Goal: Information Seeking & Learning: Learn about a topic

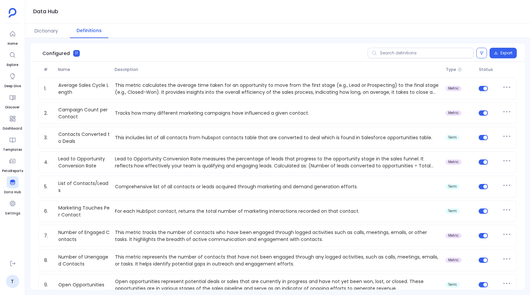
scroll to position [210, 0]
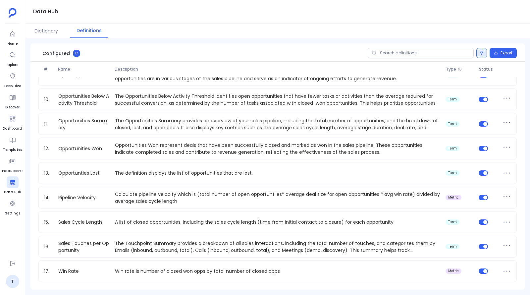
click at [481, 58] on button at bounding box center [482, 53] width 11 height 11
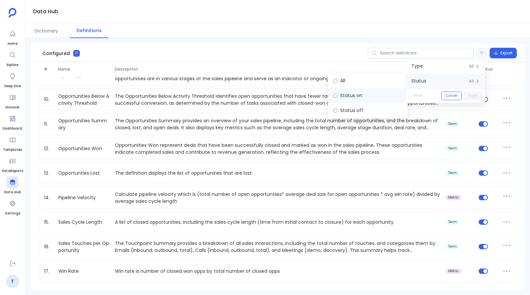
click at [366, 101] on label "Status on" at bounding box center [368, 95] width 80 height 15
click at [478, 97] on button "Apply" at bounding box center [473, 95] width 19 height 9
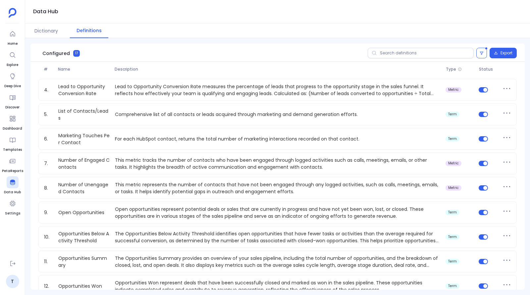
scroll to position [0, 0]
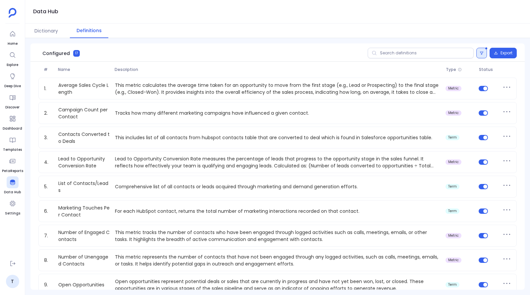
click at [480, 53] on icon at bounding box center [482, 53] width 4 height 4
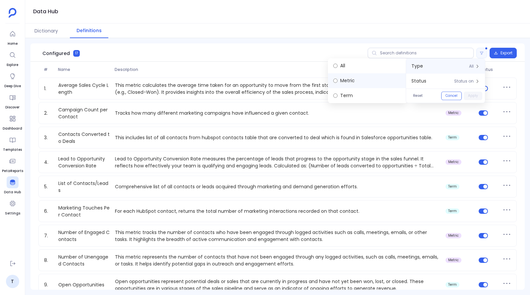
click at [370, 83] on label "Metric" at bounding box center [368, 80] width 80 height 15
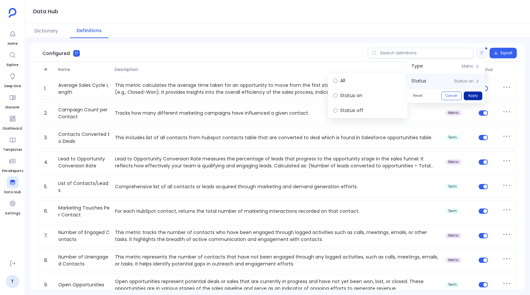
click at [471, 94] on button "Apply" at bounding box center [473, 95] width 19 height 9
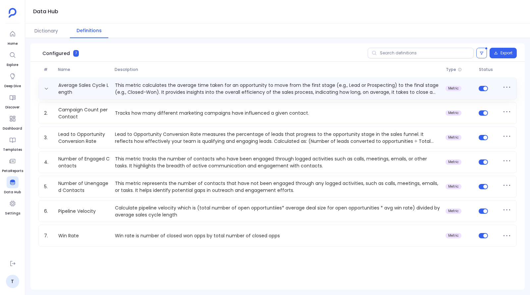
click at [170, 89] on p "This metric calculates the average time taken for an opportunity to move from t…" at bounding box center [277, 88] width 331 height 13
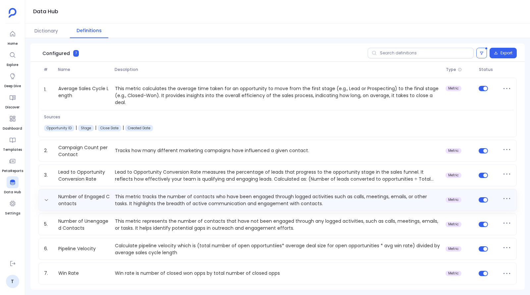
scroll to position [2, 0]
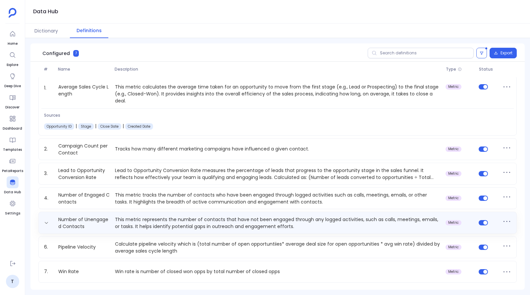
click at [149, 218] on p "This metric represents the number of contacts that have not been engaged throug…" at bounding box center [277, 222] width 331 height 13
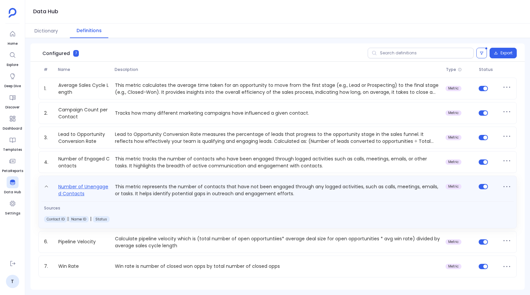
click at [82, 190] on link "Number of Unengaged Contacts" at bounding box center [84, 190] width 57 height 15
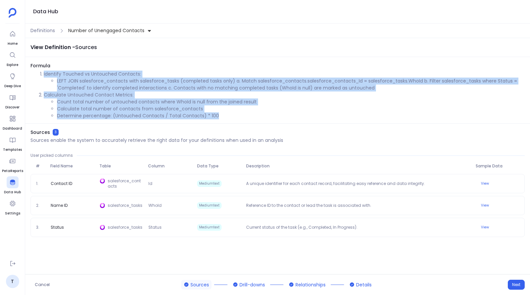
drag, startPoint x: 222, startPoint y: 117, endPoint x: 41, endPoint y: 75, distance: 185.7
click at [41, 75] on ol "Identify Touched vs Untouched Contacts: LEFT JOIN salesforce_contacts with sale…" at bounding box center [277, 95] width 495 height 49
copy ol "Identify Touched vs Untouched Contacts: LEFT JOIN salesforce_contacts with sale…"
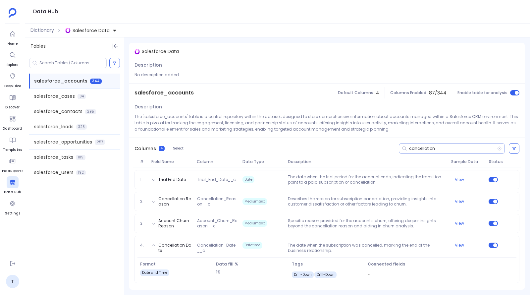
click at [414, 147] on input "cancellation" at bounding box center [453, 148] width 88 height 5
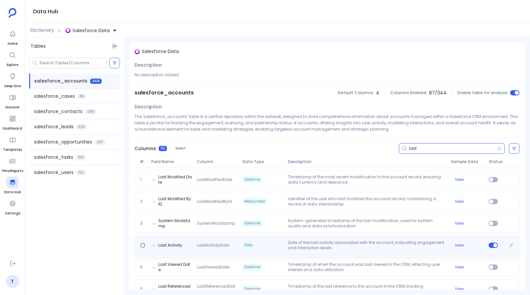
scroll to position [7, 0]
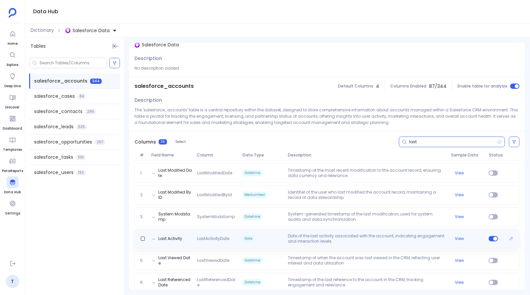
type input "last"
click at [277, 237] on span "Date" at bounding box center [262, 238] width 45 height 11
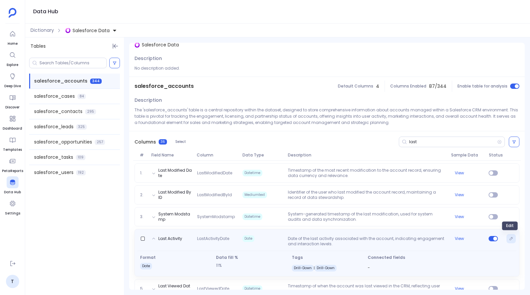
click at [510, 238] on icon "Edit" at bounding box center [511, 238] width 3 height 3
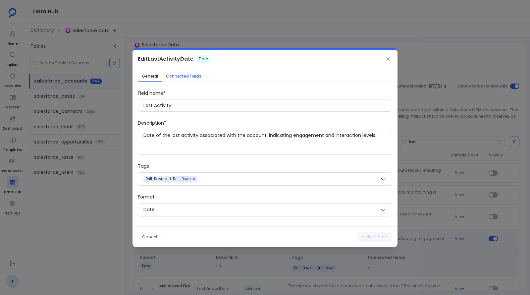
click at [177, 78] on span "Connected Fields" at bounding box center [183, 76] width 35 height 5
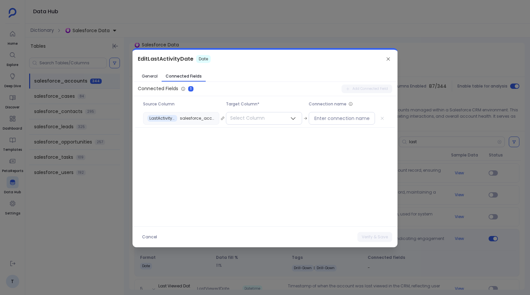
click at [451, 123] on div at bounding box center [265, 147] width 530 height 295
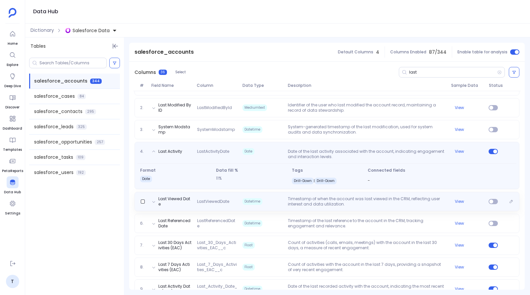
scroll to position [97, 0]
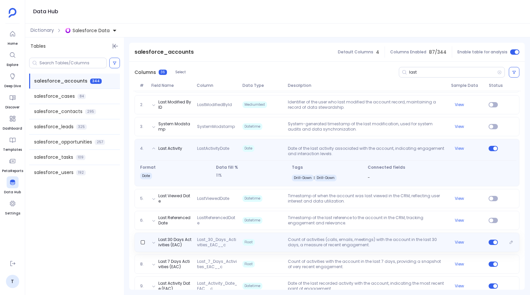
click at [215, 242] on span "Last_30_Days_Activities_EAC__c" at bounding box center [217, 242] width 45 height 11
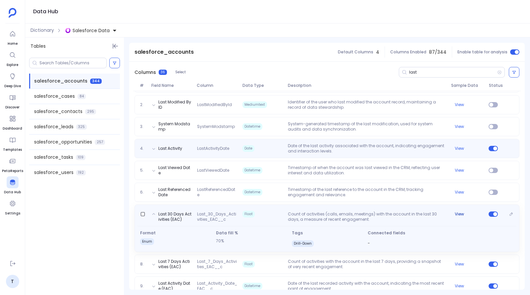
click at [458, 213] on button "View" at bounding box center [459, 213] width 9 height 5
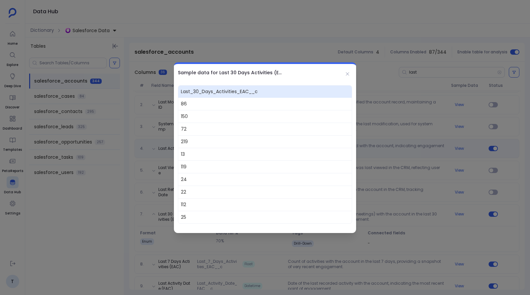
click at [396, 155] on div at bounding box center [265, 147] width 530 height 295
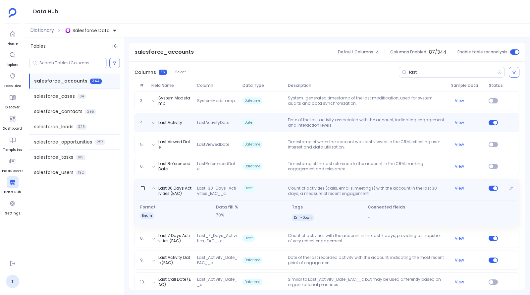
scroll to position [134, 0]
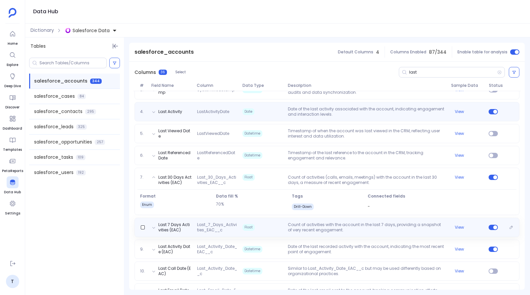
click at [209, 230] on span "Last_7_Days_Activities_EAC__c" at bounding box center [217, 227] width 45 height 11
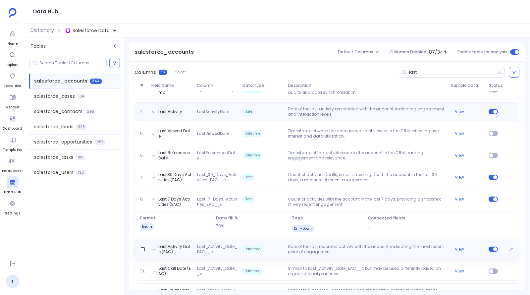
click at [215, 247] on span "Last_Activity_Date_EAC__c" at bounding box center [217, 249] width 45 height 11
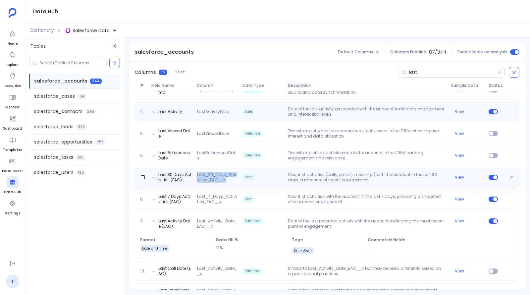
drag, startPoint x: 196, startPoint y: 173, endPoint x: 230, endPoint y: 180, distance: 34.5
click at [230, 180] on span "Last_30_Days_Activities_EAC__c" at bounding box center [217, 177] width 45 height 11
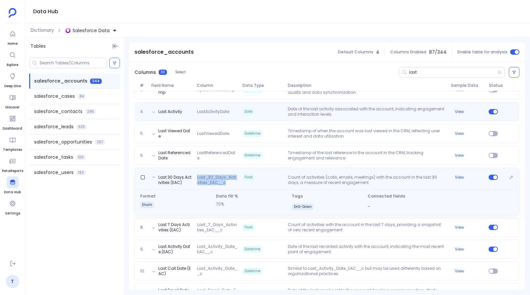
copy span "Last_30_Days_Activities_EAC__c"
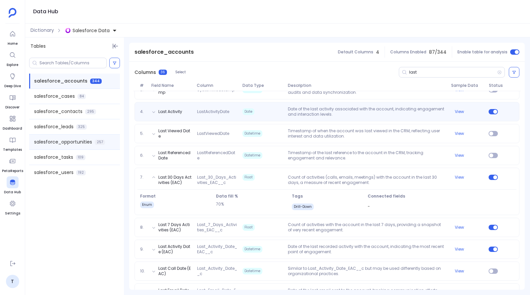
click at [67, 141] on span "salesforce_opportunities" at bounding box center [63, 142] width 58 height 7
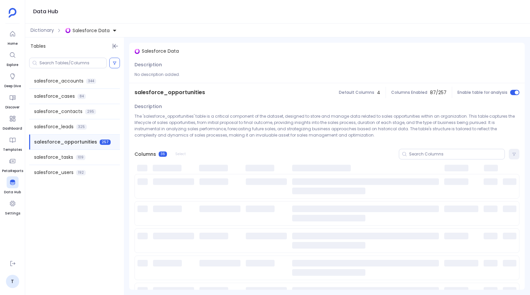
scroll to position [0, 0]
click at [425, 155] on input at bounding box center [456, 154] width 95 height 5
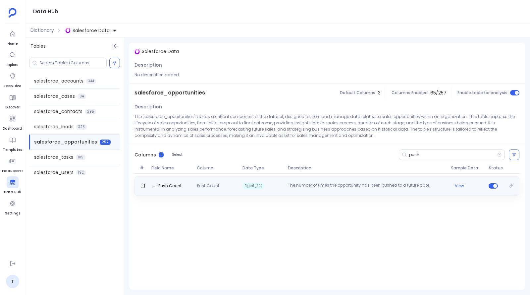
click at [303, 185] on p "The number of times the opportunity has been pushed to a future date." at bounding box center [366, 186] width 163 height 7
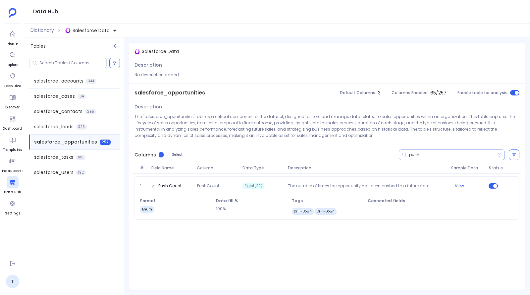
click at [412, 154] on input "push" at bounding box center [453, 154] width 88 height 5
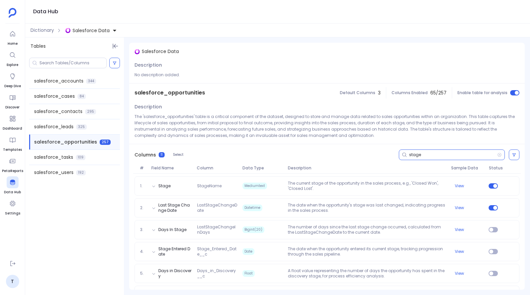
type input "stage"
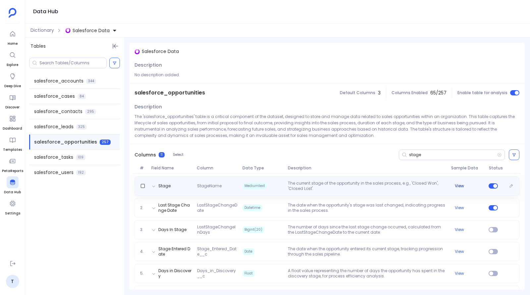
click at [456, 186] on button "View" at bounding box center [459, 185] width 9 height 5
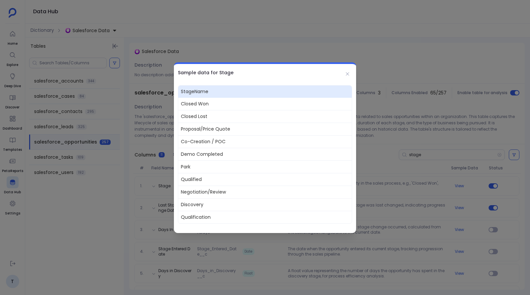
click at [415, 186] on div at bounding box center [265, 147] width 530 height 295
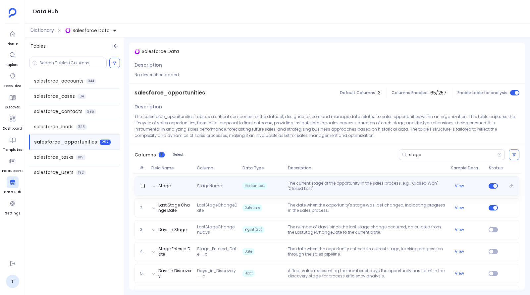
click at [413, 186] on p "The current stage of the opportunity in the sales process, e.g., 'Closed Won', …" at bounding box center [366, 186] width 163 height 11
